Goal: Book appointment/travel/reservation

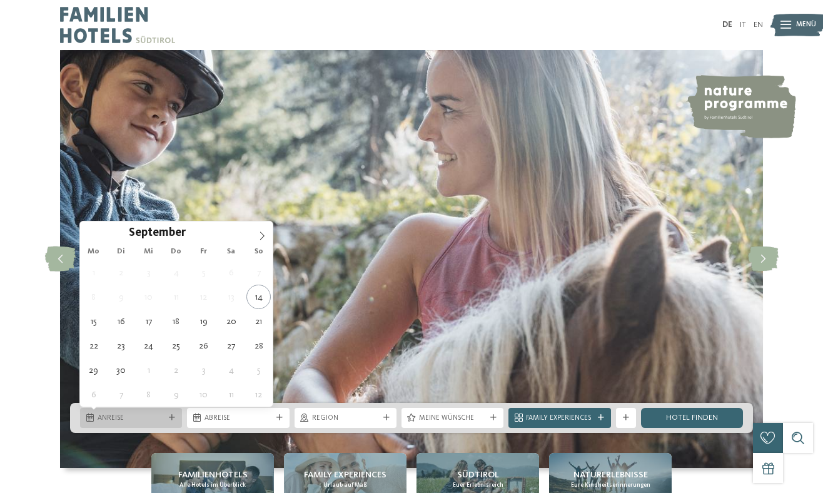
click at [140, 418] on span "Anreise" at bounding box center [131, 418] width 67 height 10
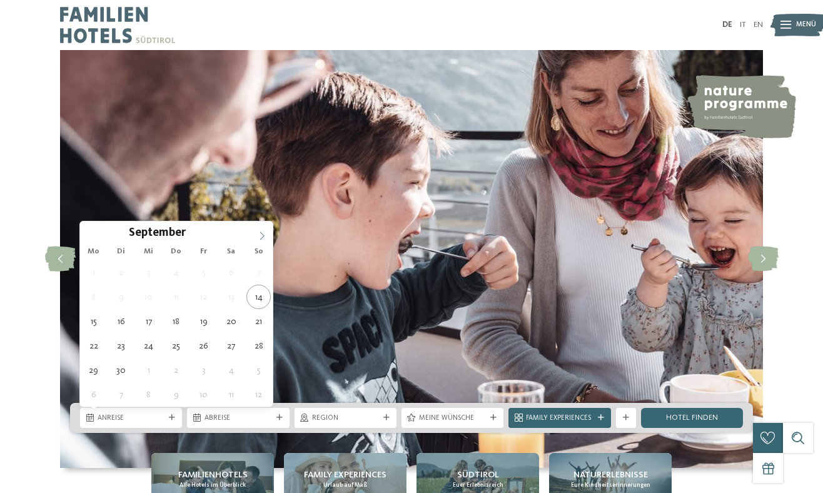
click at [264, 236] on icon at bounding box center [262, 235] width 4 height 8
type div "[DATE]"
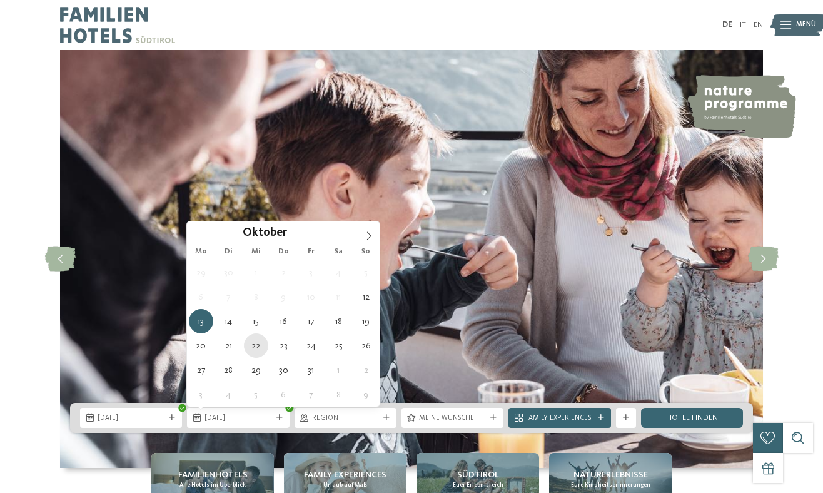
type div "[DATE]"
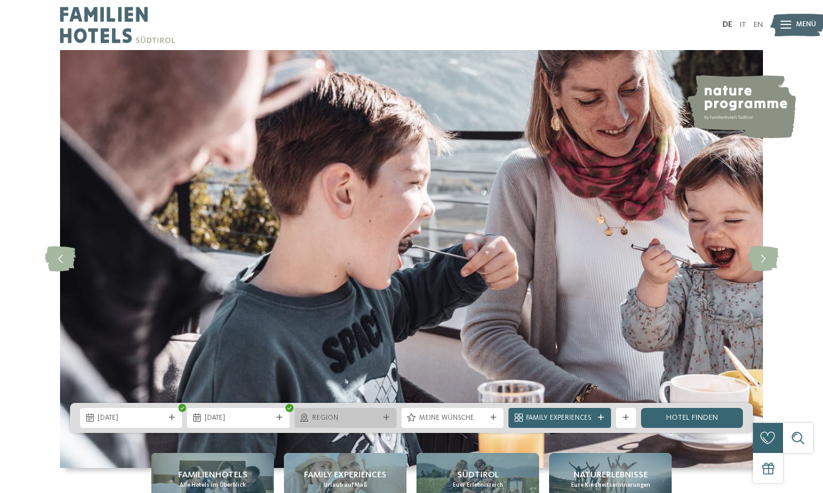
click at [362, 419] on span "Region" at bounding box center [345, 418] width 67 height 10
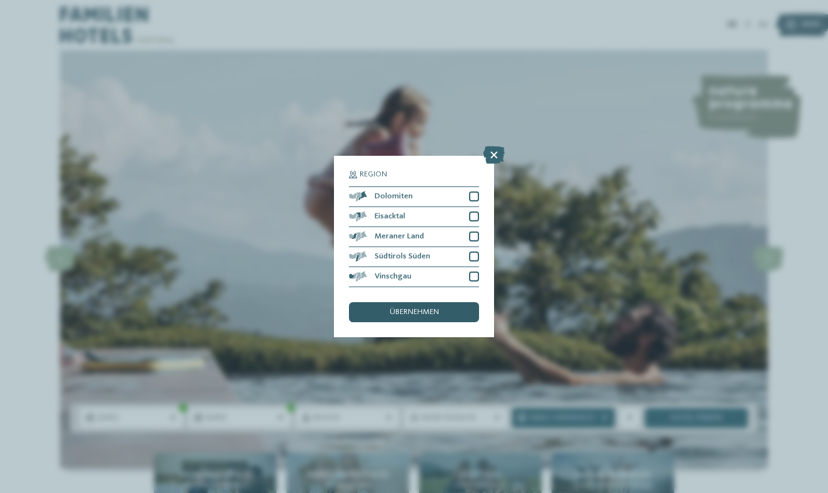
click at [438, 302] on div "übernehmen" at bounding box center [414, 312] width 130 height 20
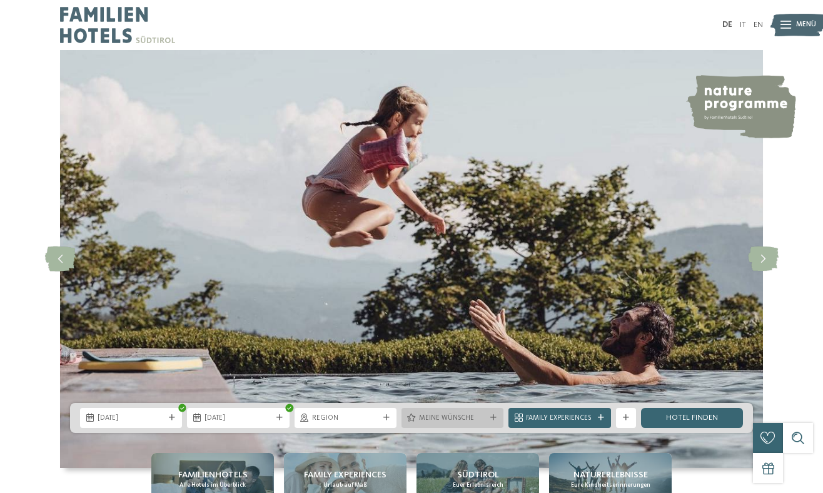
click at [465, 417] on span "Meine Wünsche" at bounding box center [452, 418] width 67 height 10
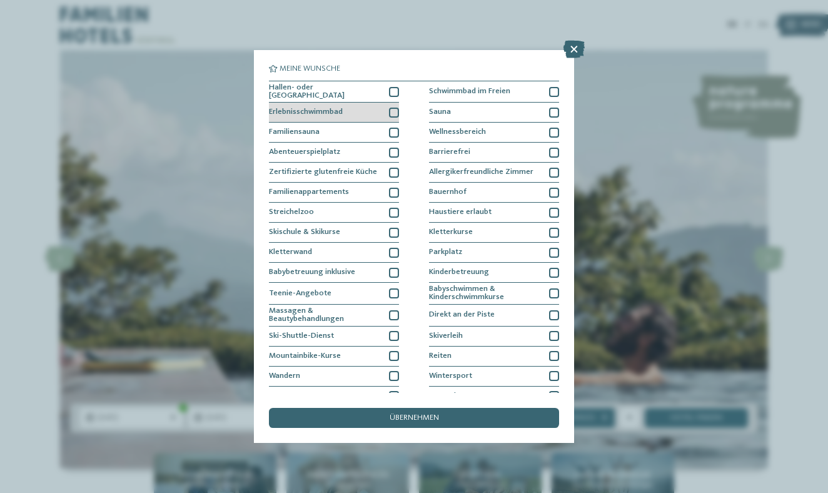
click at [391, 110] on div at bounding box center [394, 113] width 10 height 10
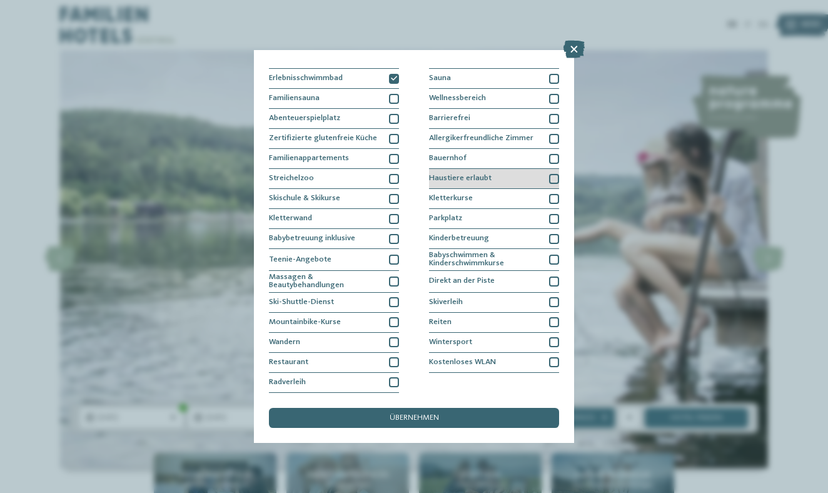
scroll to position [88, 0]
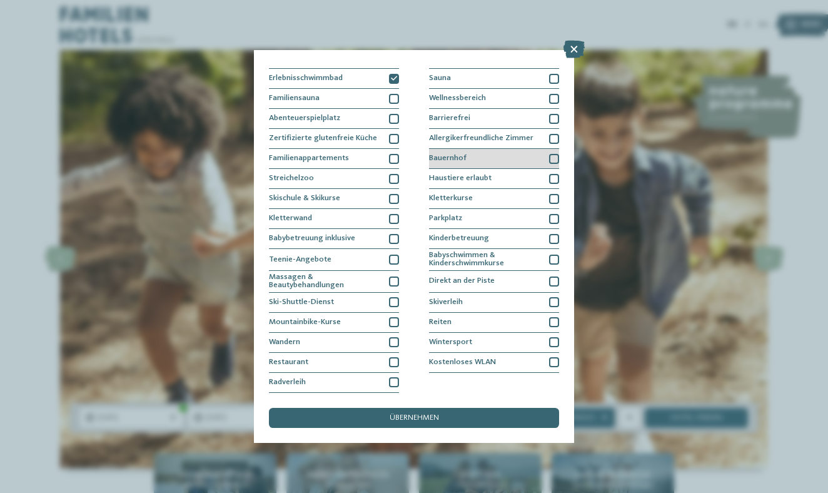
click at [491, 149] on div "Bauernhof" at bounding box center [494, 159] width 130 height 20
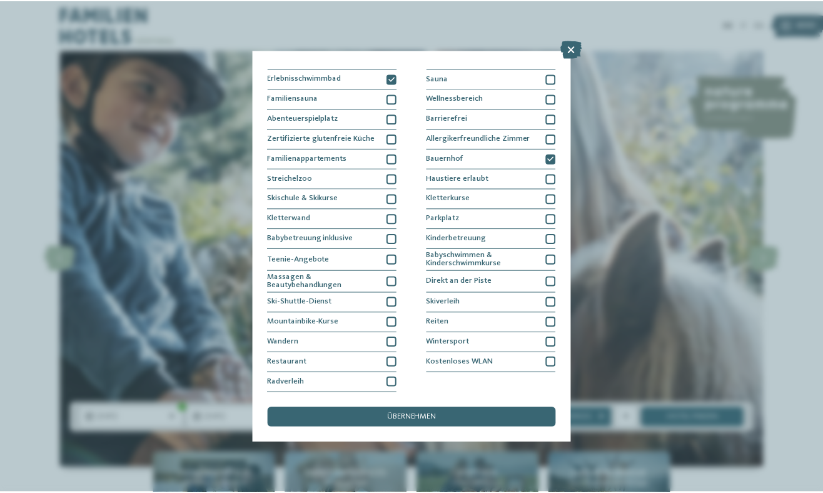
scroll to position [129, 0]
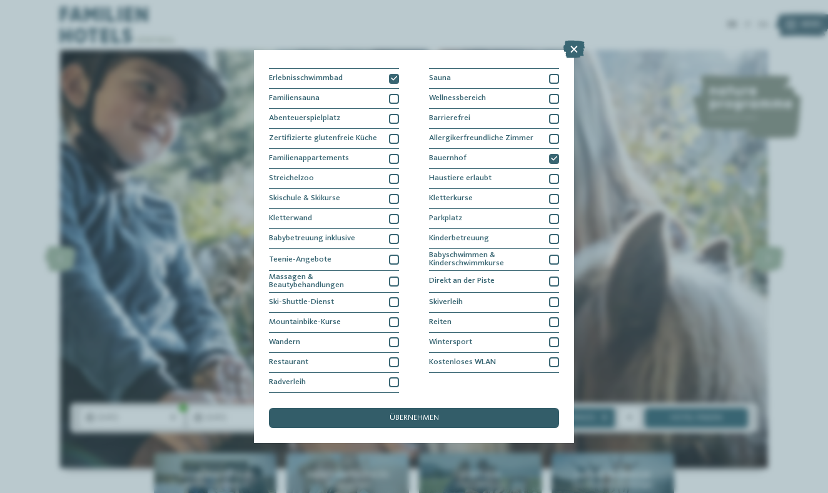
click at [389, 414] on span "übernehmen" at bounding box center [413, 418] width 49 height 8
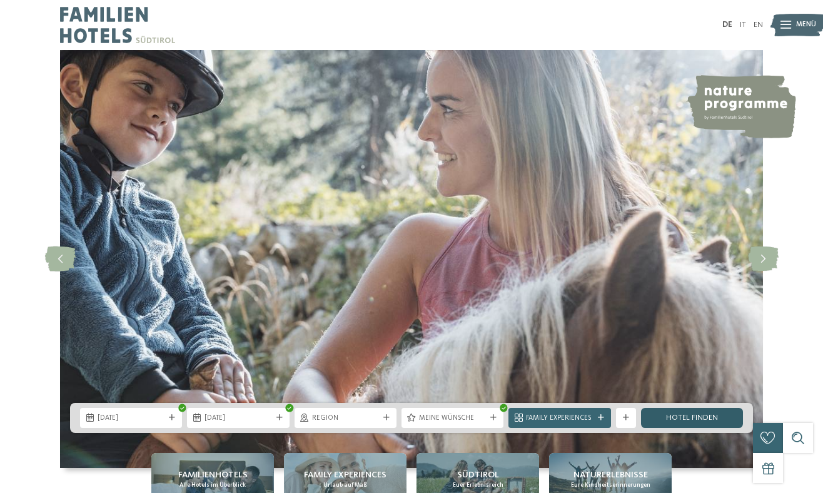
click at [679, 424] on link "Hotel finden" at bounding box center [692, 418] width 102 height 20
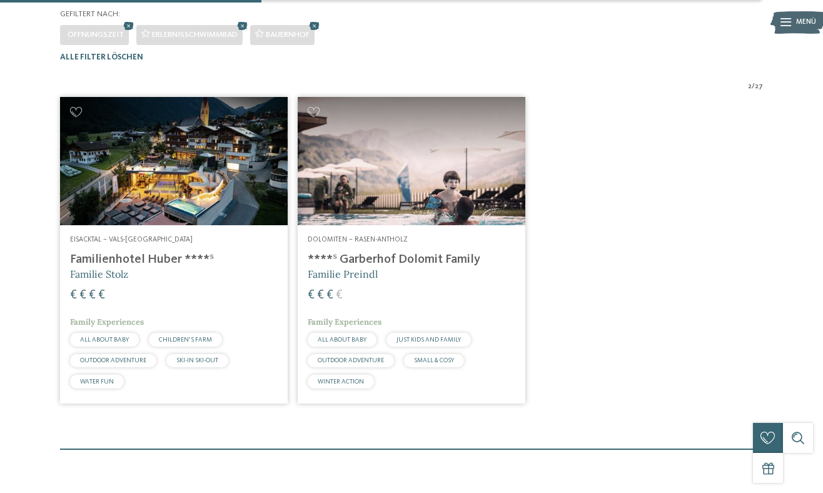
scroll to position [279, 0]
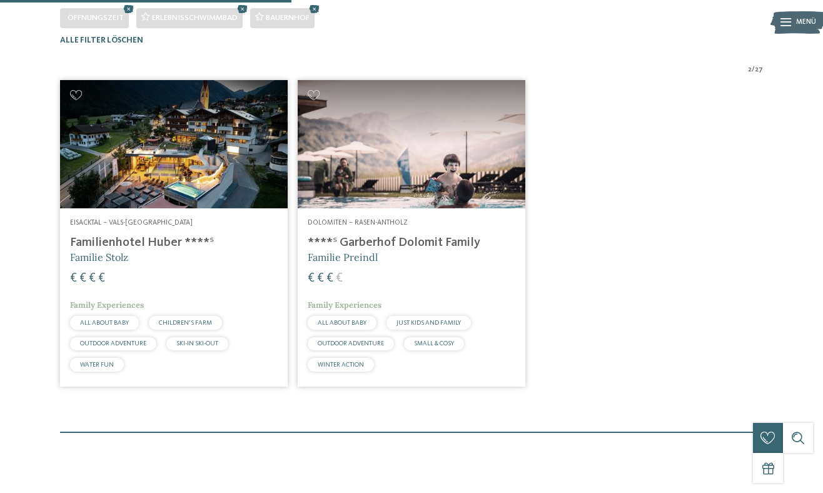
click at [239, 183] on img at bounding box center [174, 144] width 228 height 128
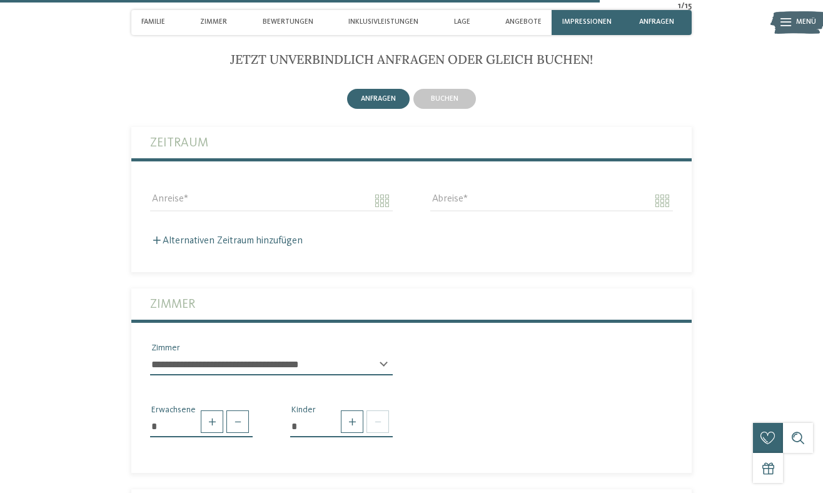
scroll to position [2626, 0]
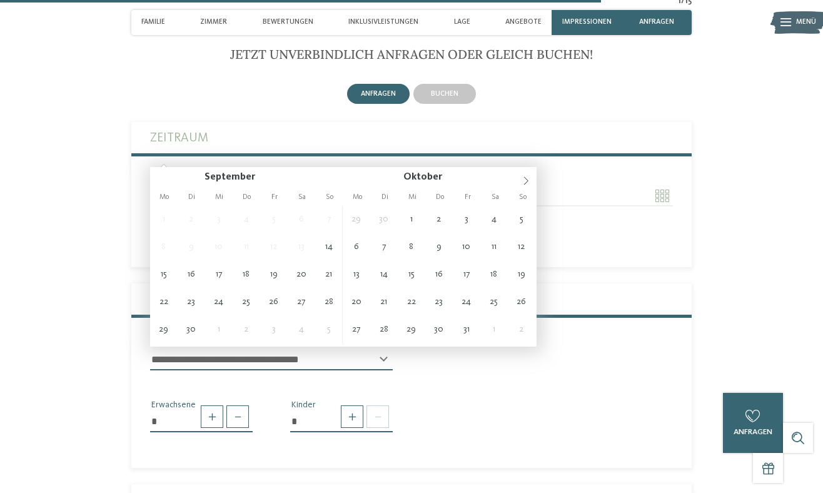
click at [226, 185] on input "Anreise" at bounding box center [271, 195] width 243 height 21
type input "**********"
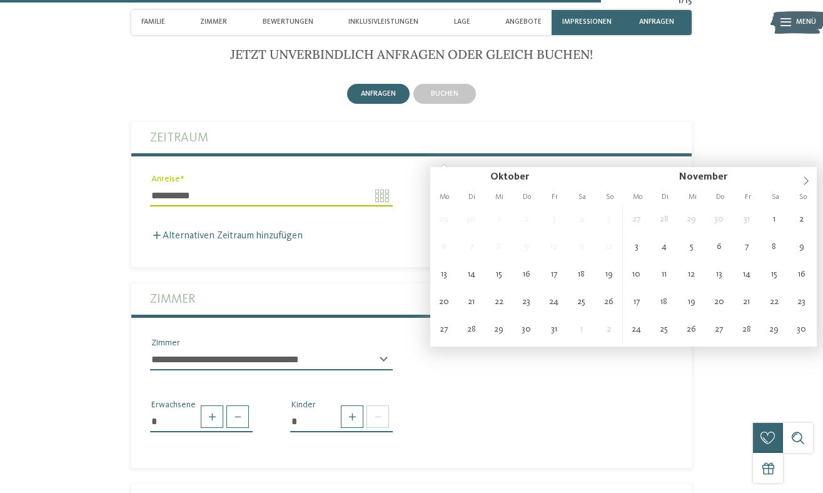
type input "**********"
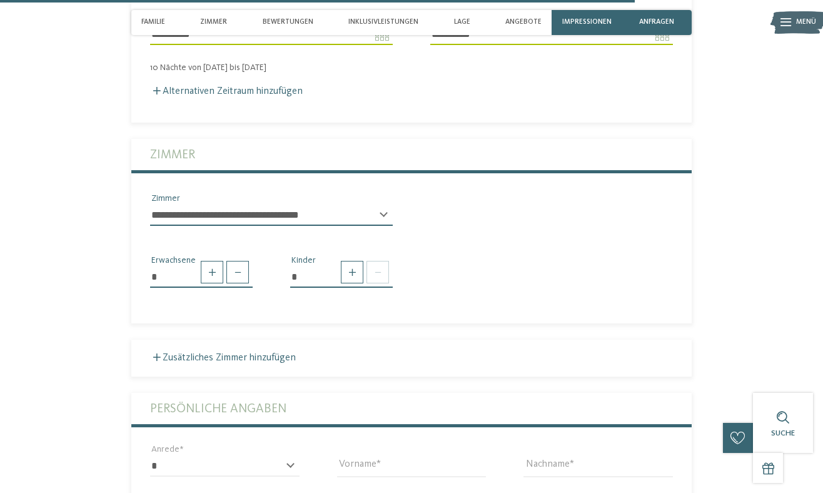
scroll to position [2788, 0]
click at [356, 260] on span at bounding box center [352, 271] width 23 height 23
type input "*"
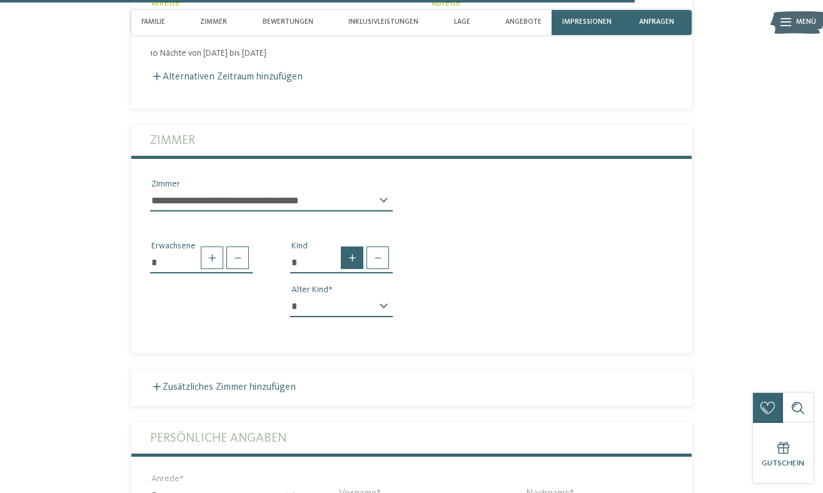
scroll to position [2803, 0]
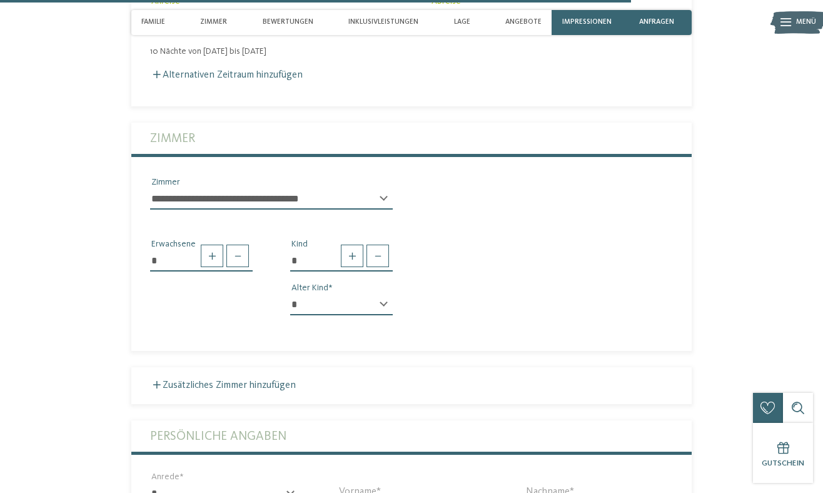
click at [386, 294] on div "* * * * * * * * * * * ** ** ** ** ** ** ** ** Alter Kind" at bounding box center [341, 309] width 103 height 31
select select "*"
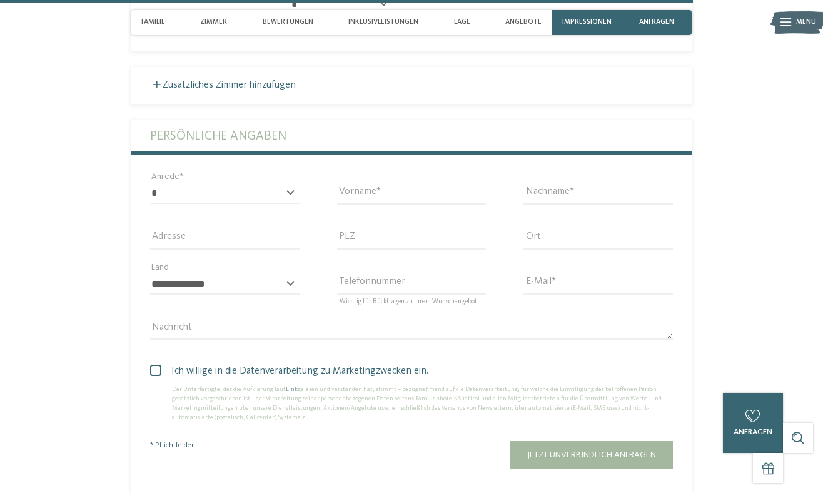
scroll to position [3100, 0]
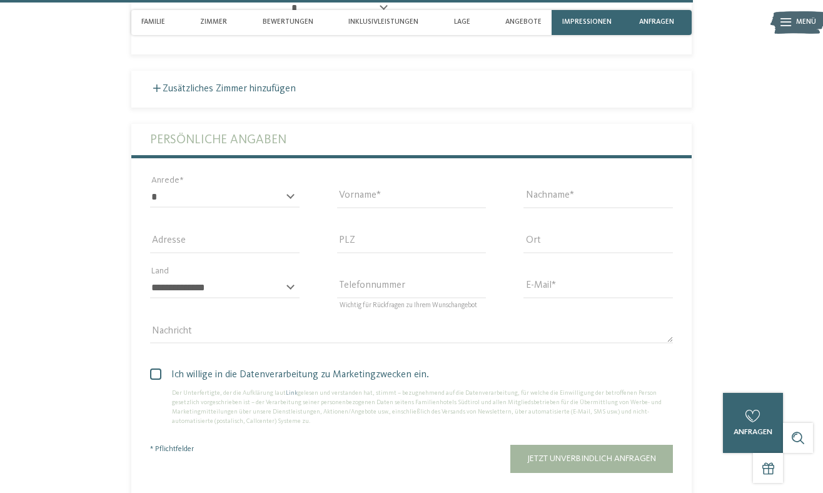
click at [290, 186] on div "* **** **** ******* ****** Anrede" at bounding box center [224, 202] width 149 height 33
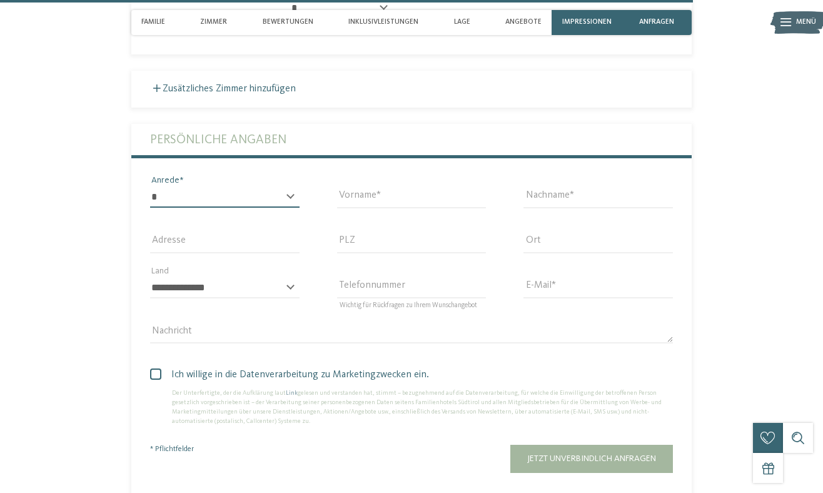
select select "*"
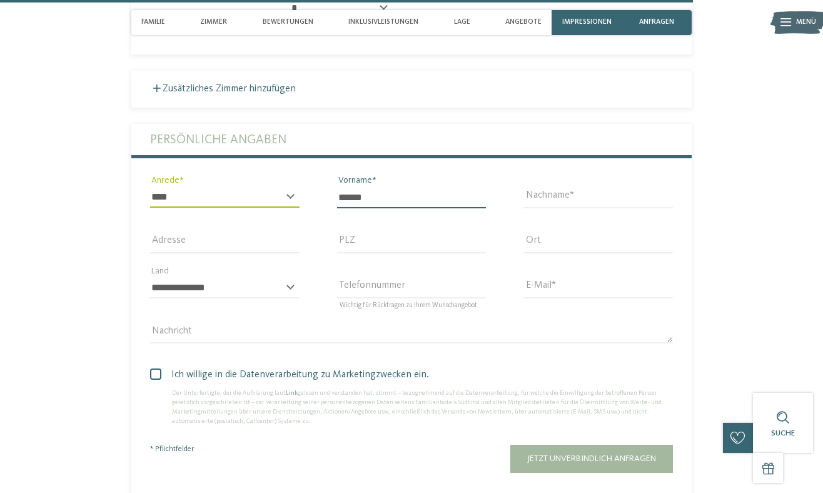
type input "******"
type input "*"
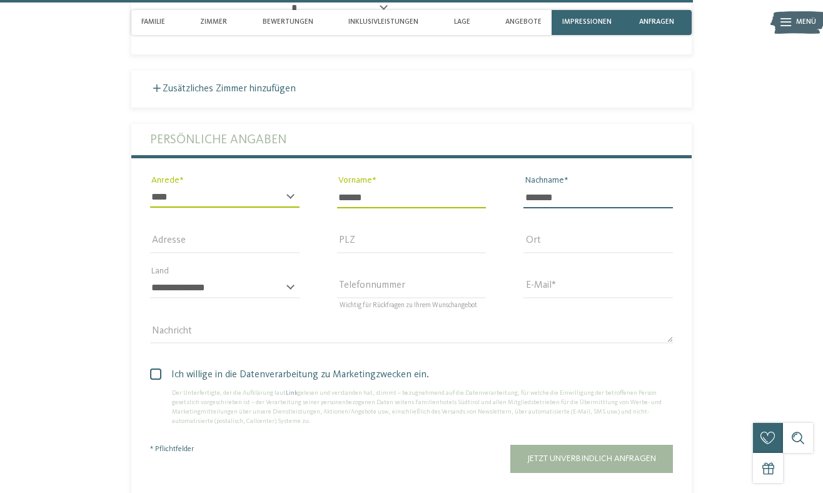
type input "*******"
type input "*"
type input "**********"
click at [156, 368] on span at bounding box center [155, 373] width 11 height 11
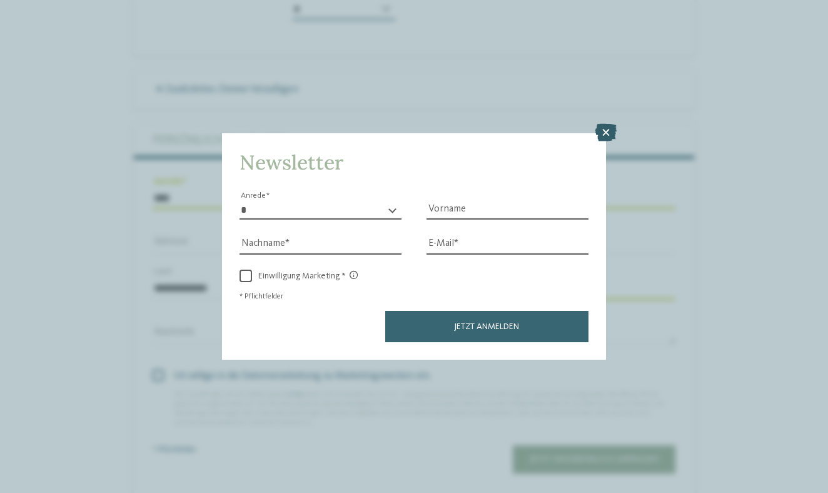
click at [610, 124] on icon at bounding box center [605, 133] width 21 height 18
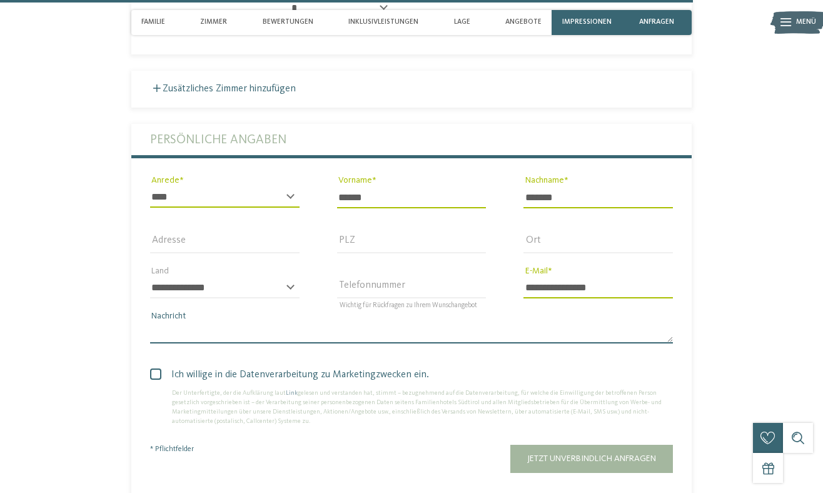
click at [214, 322] on textarea "Nachricht" at bounding box center [411, 332] width 523 height 21
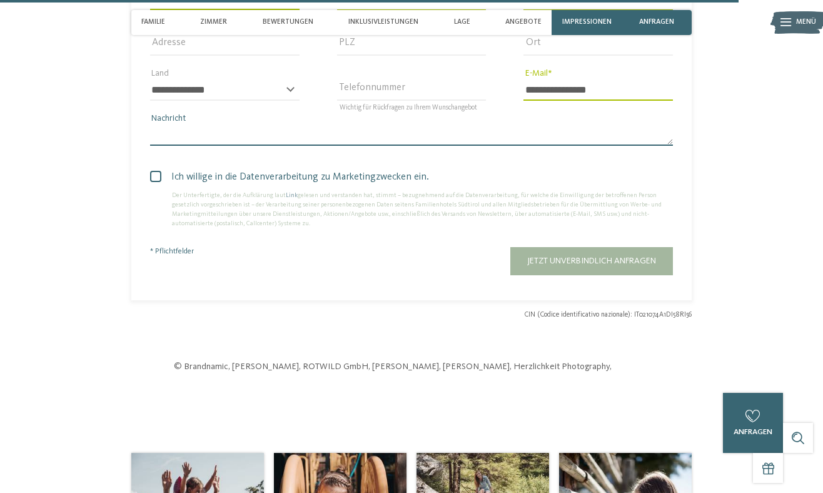
scroll to position [3302, 0]
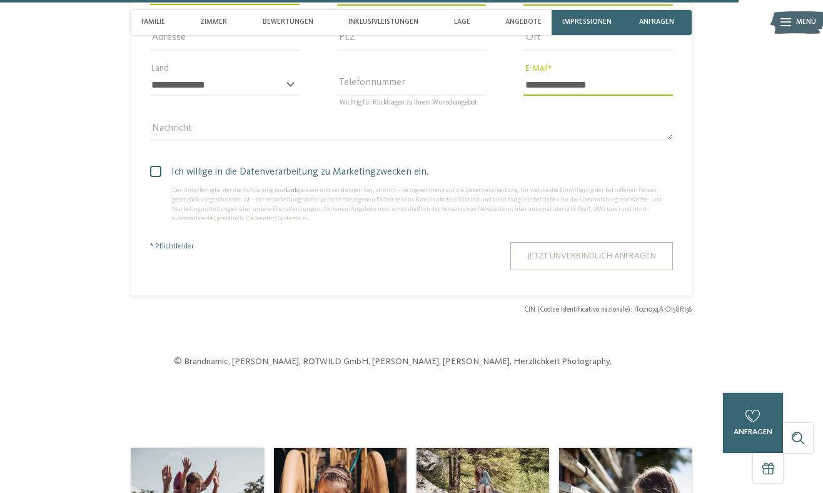
click at [601, 251] on span "Jetzt unverbindlich anfragen" at bounding box center [591, 255] width 129 height 9
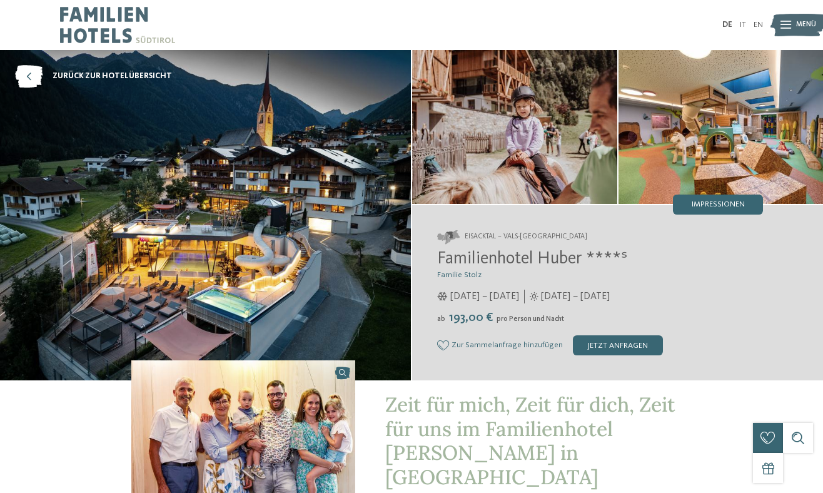
scroll to position [0, 0]
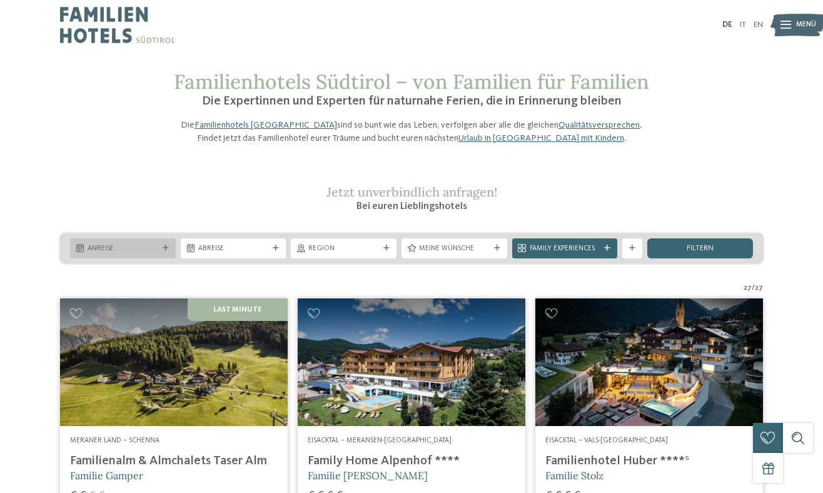
click at [151, 253] on div "Anreise" at bounding box center [123, 248] width 76 height 11
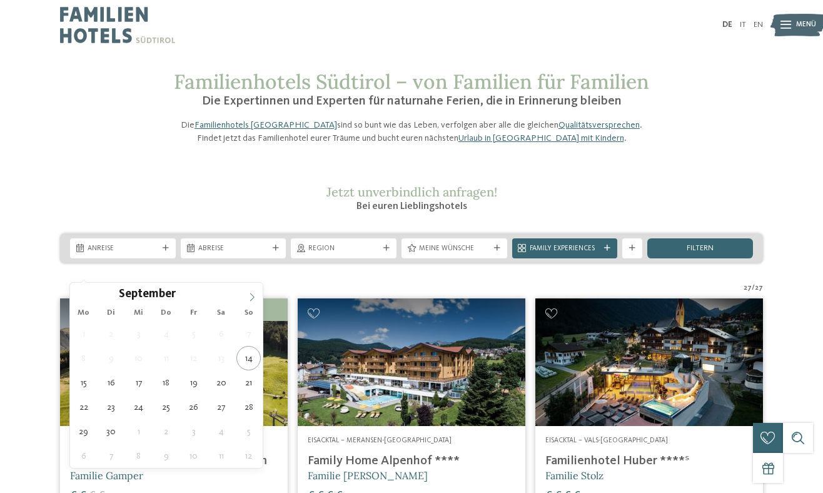
click at [249, 301] on icon at bounding box center [252, 297] width 9 height 9
type div "[DATE]"
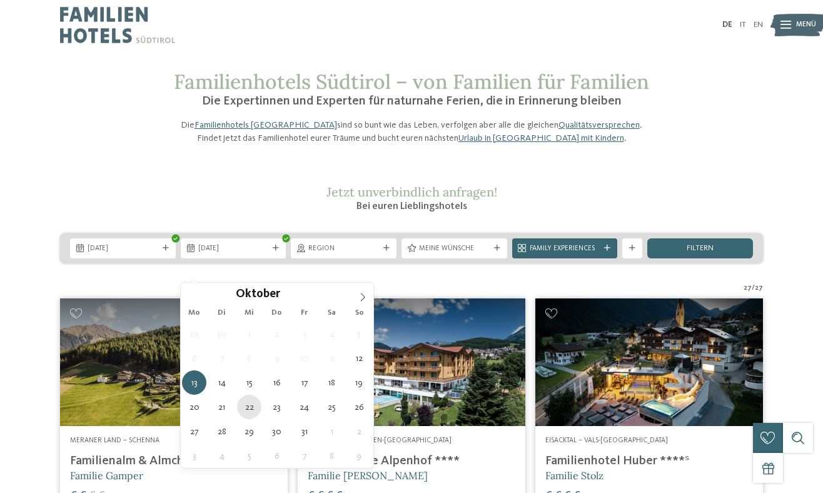
type div "[DATE]"
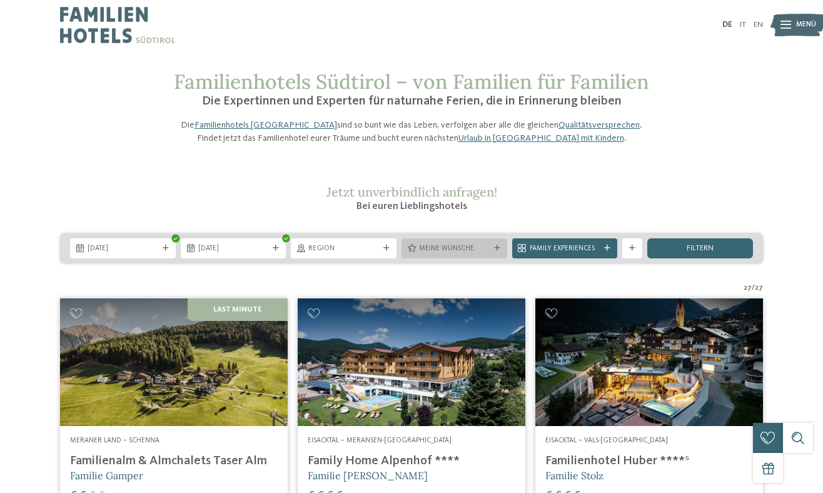
click at [454, 254] on span "Meine Wünsche" at bounding box center [454, 249] width 71 height 10
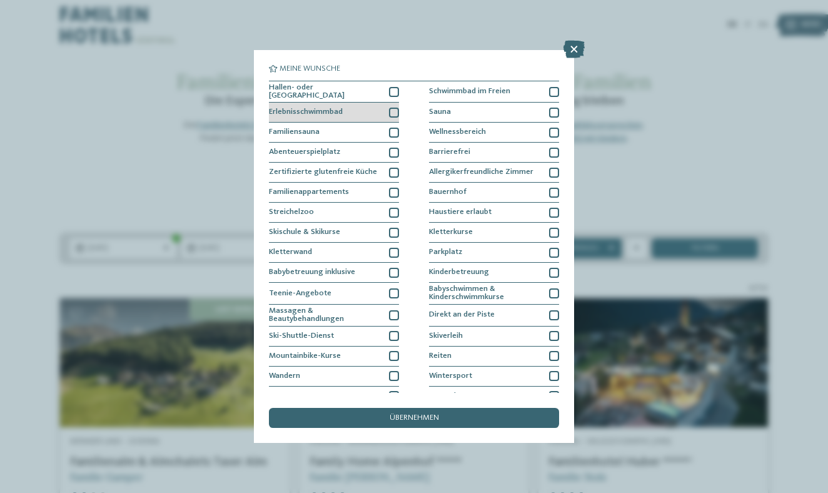
click at [395, 108] on div at bounding box center [394, 113] width 10 height 10
click at [407, 414] on span "übernehmen" at bounding box center [413, 418] width 49 height 8
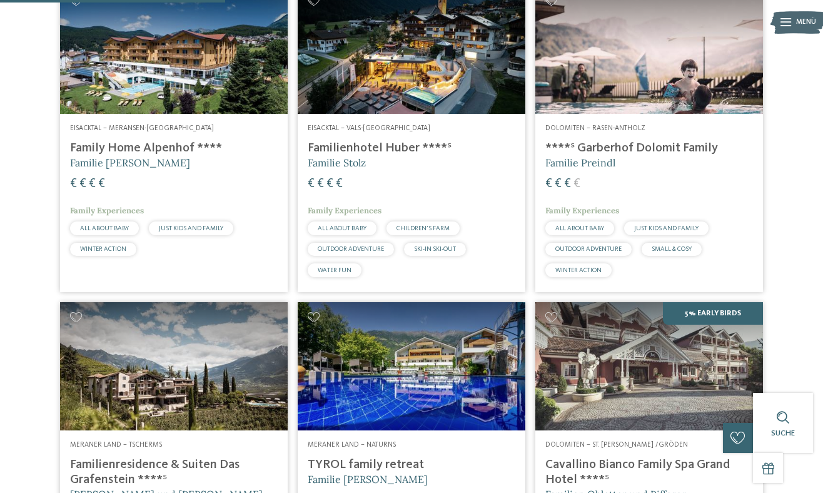
scroll to position [393, 0]
